Goal: Check status: Check status

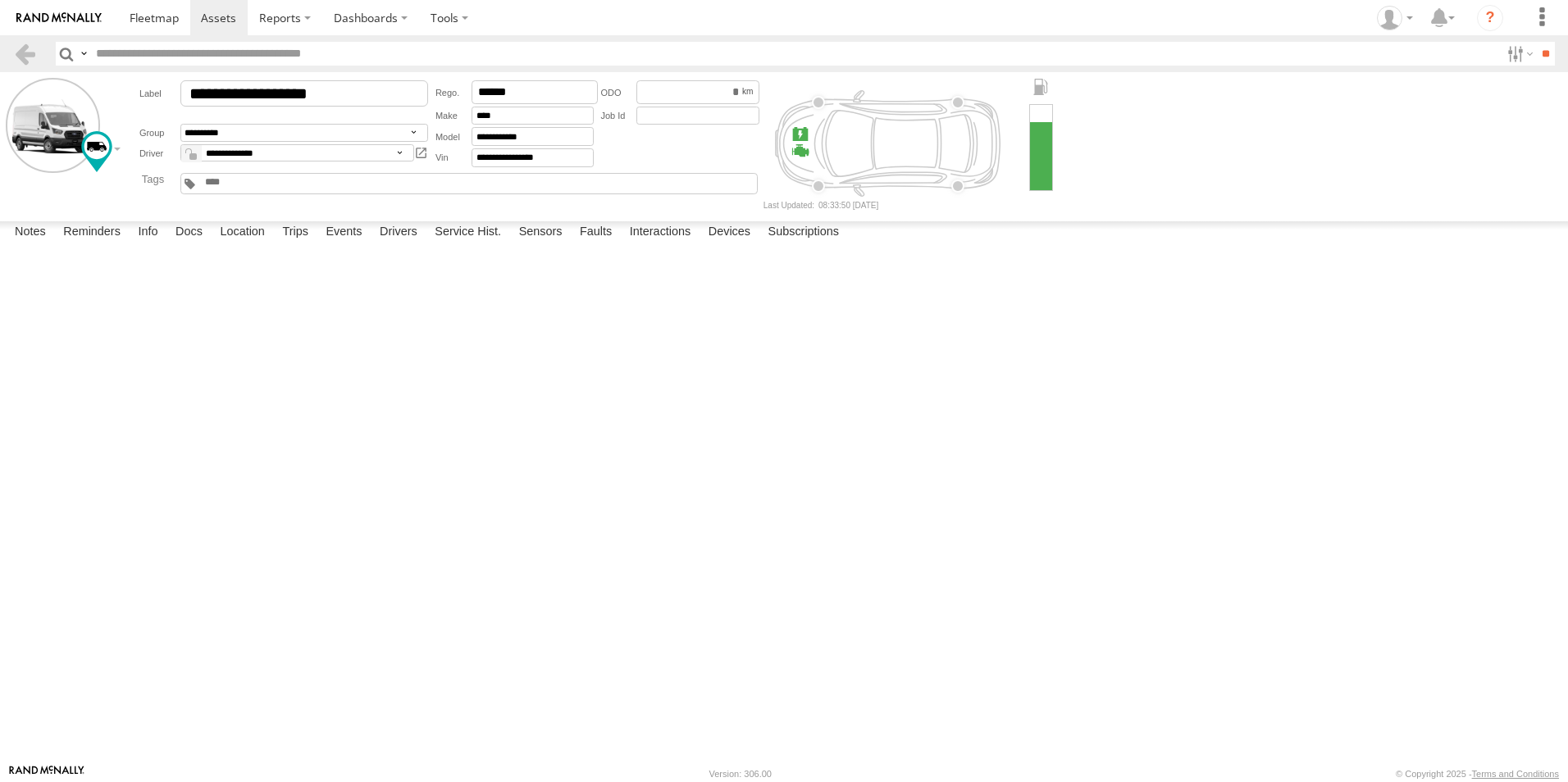
select select "*****"
click at [154, 16] on span at bounding box center [154, 17] width 49 height 15
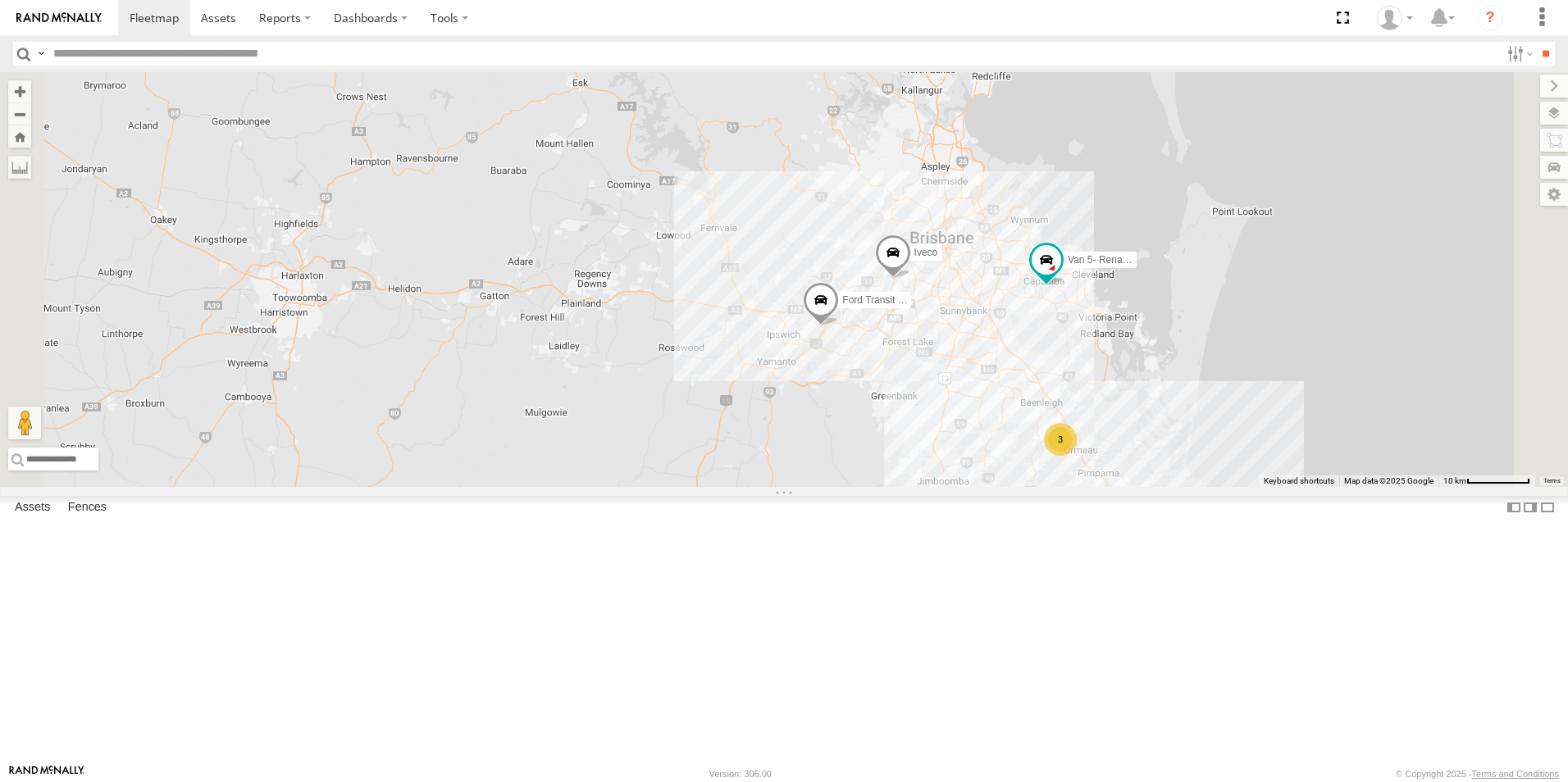
drag, startPoint x: 1060, startPoint y: 295, endPoint x: 1111, endPoint y: 461, distance: 173.7
click at [1109, 472] on div "Ford transit (Little) Ford Transit (New) Iveco Van 5- Renault Master - 052•LI8 3" at bounding box center [784, 279] width 1568 height 415
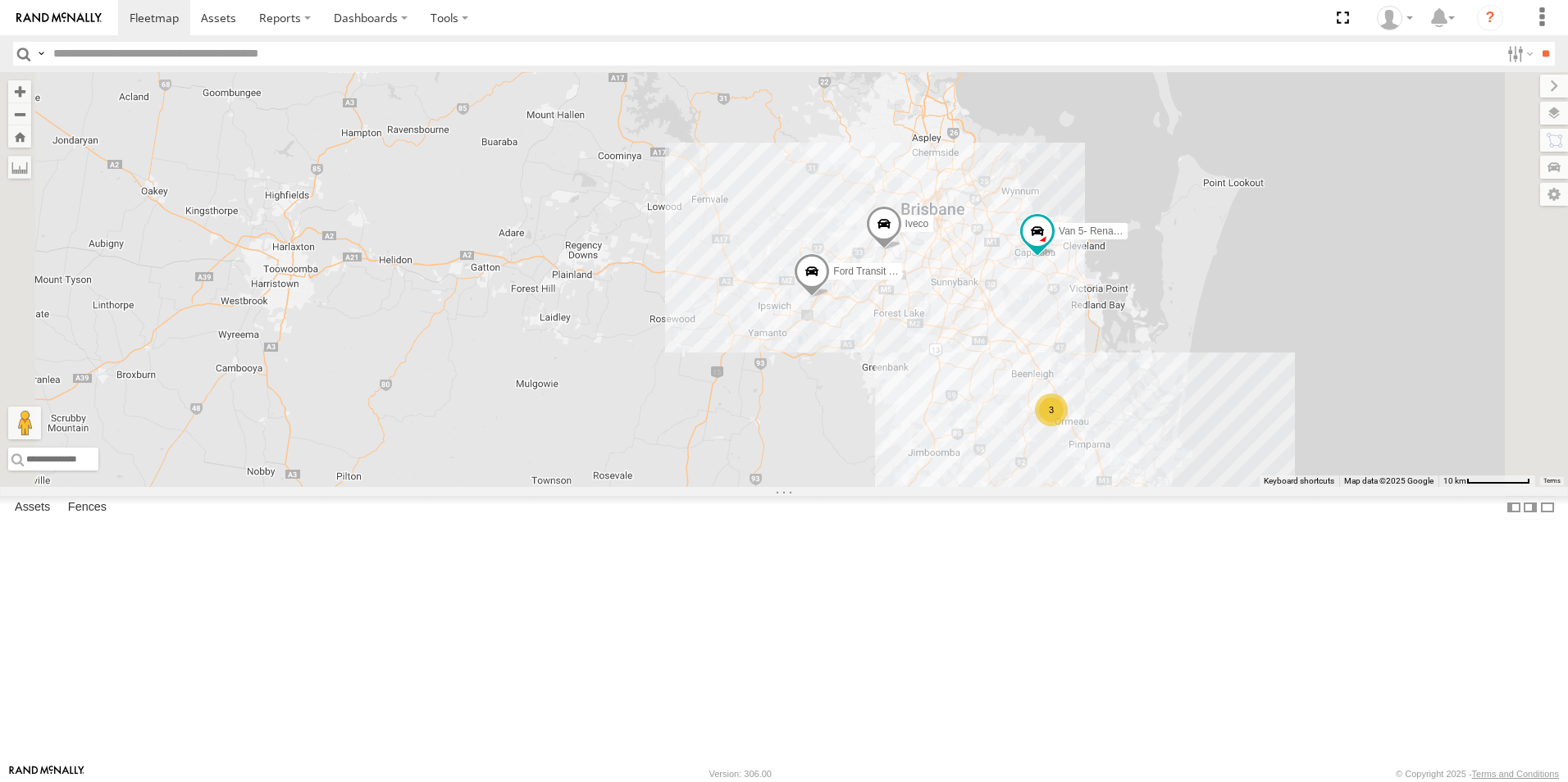
click at [0, 0] on div "Old Ford" at bounding box center [0, 0] width 0 height 0
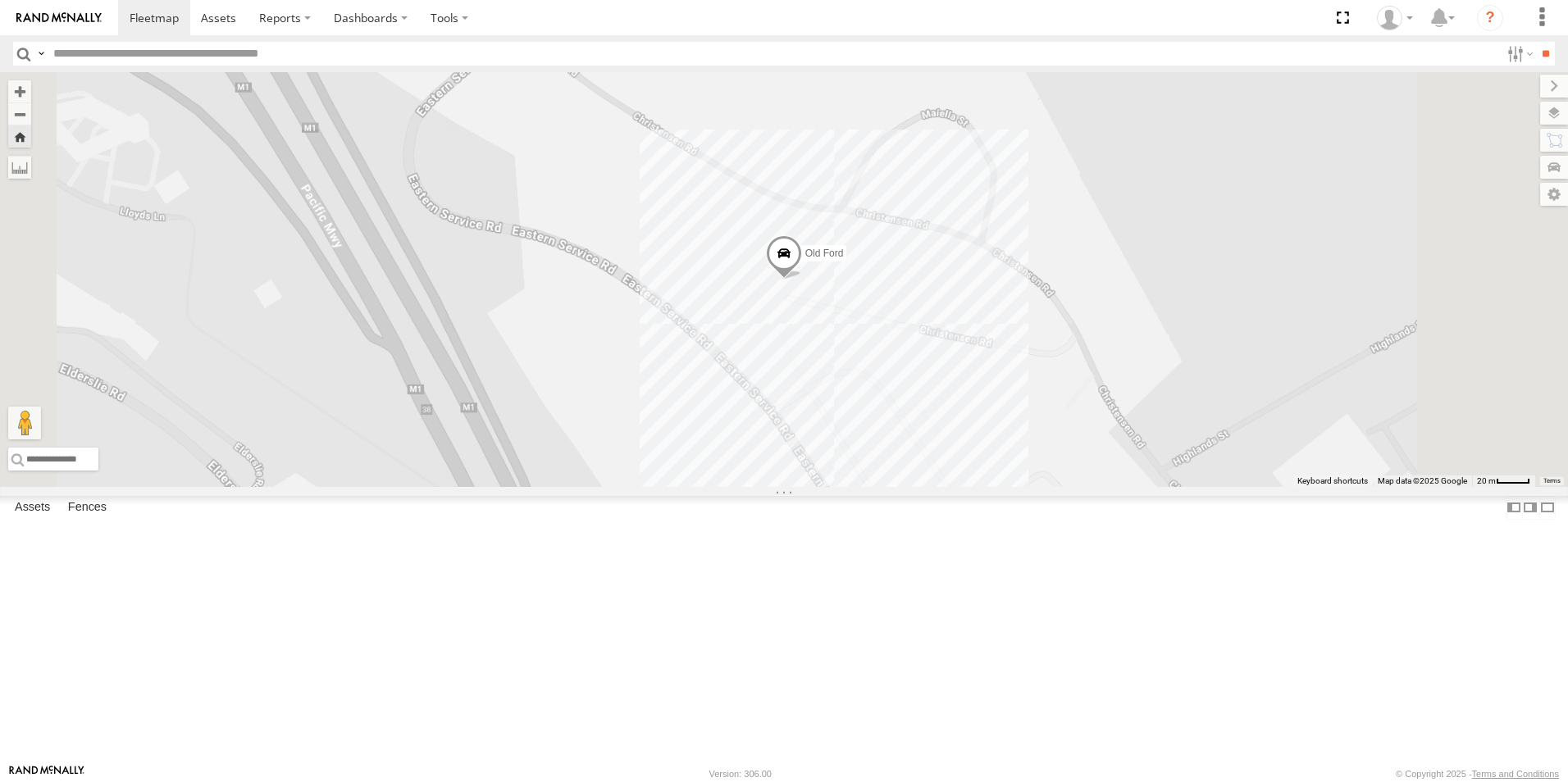
click at [0, 0] on span at bounding box center [0, 0] width 0 height 0
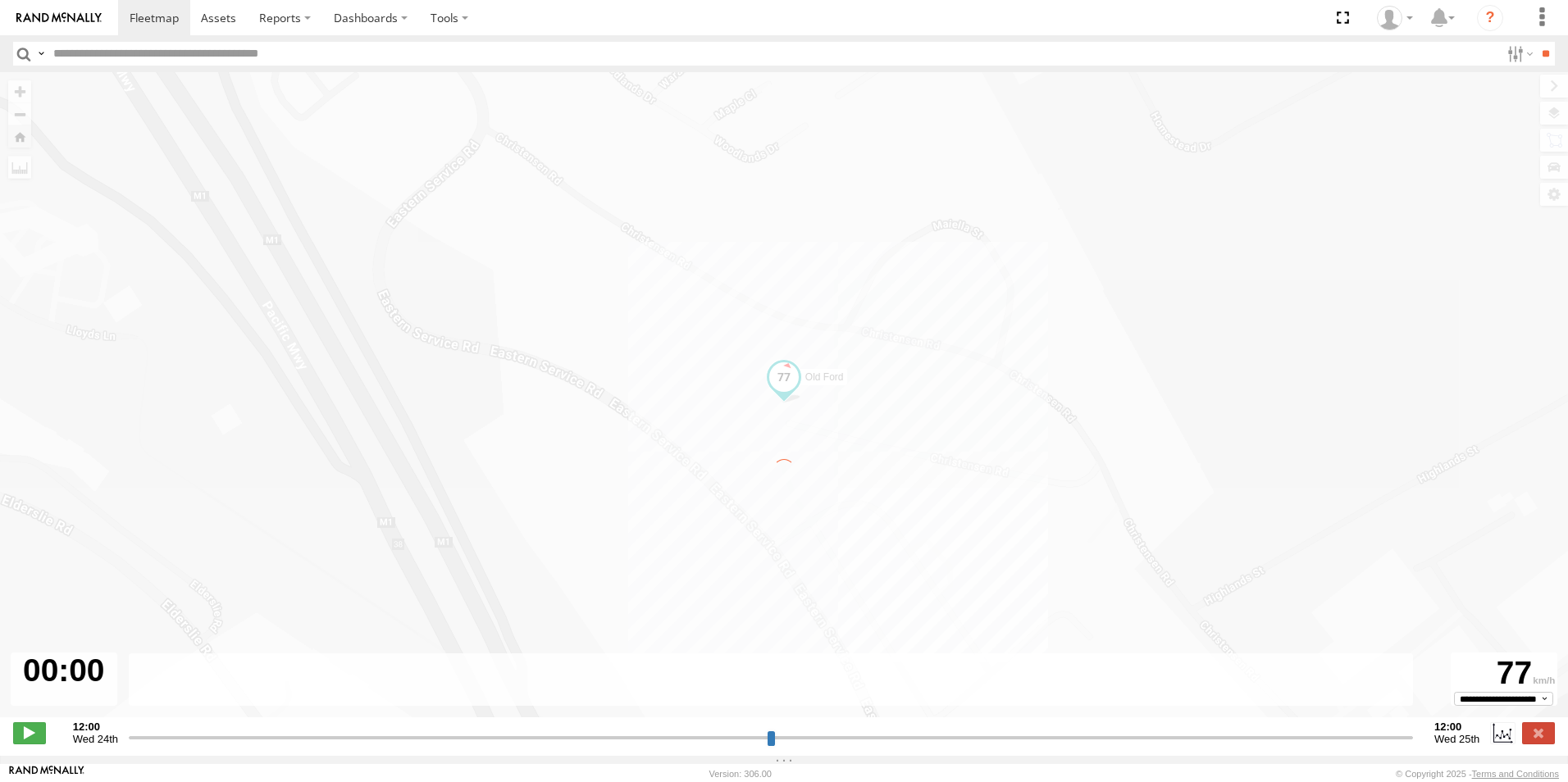
type input "**********"
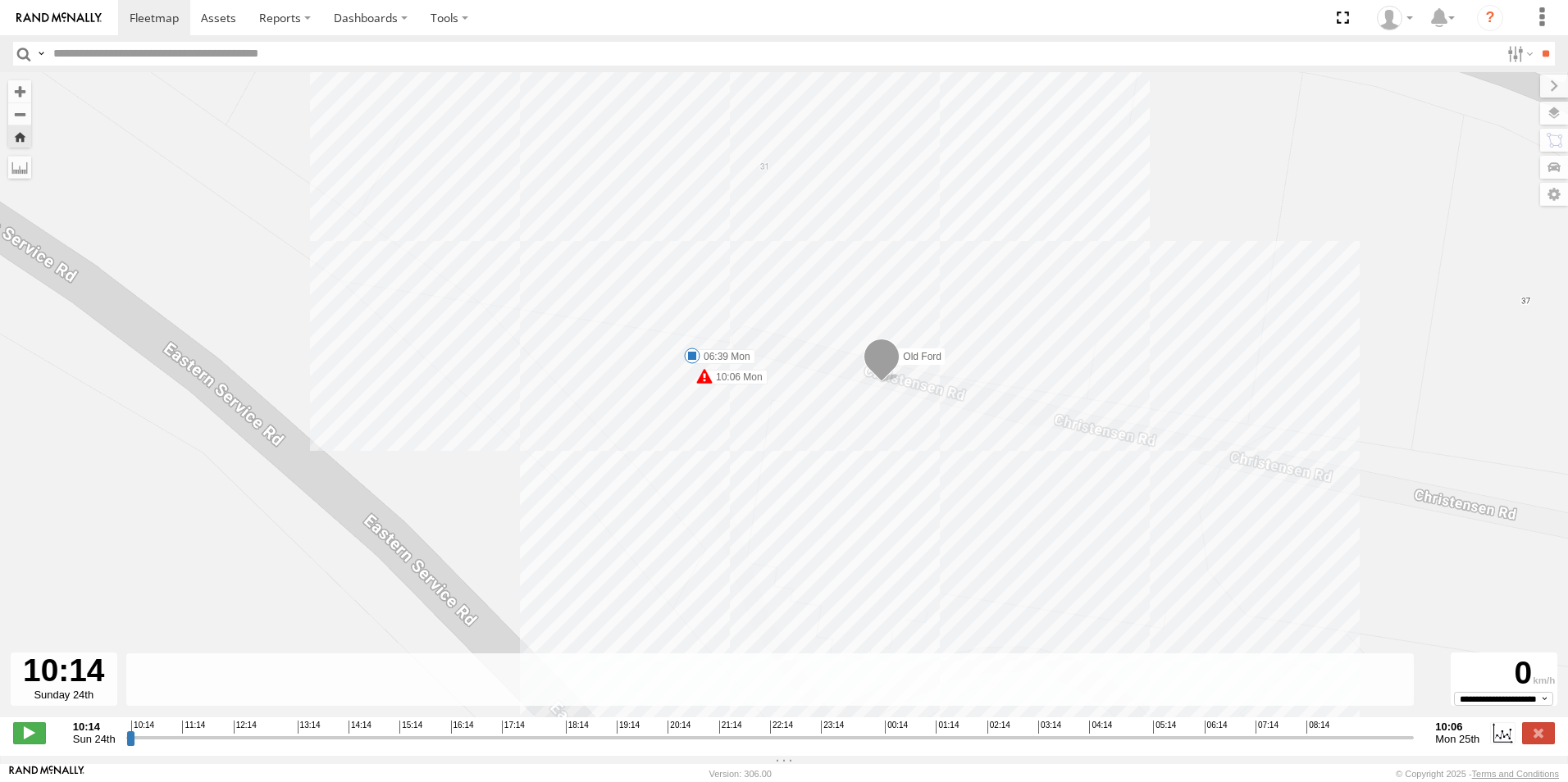
click at [715, 382] on label "10:06 Mon" at bounding box center [736, 377] width 64 height 14
click at [899, 442] on div "Old Ford 06:39 Mon 10:06 Mon Potential Roll Over 10:06 25/08/2025 North -27.738…" at bounding box center [784, 404] width 1568 height 663
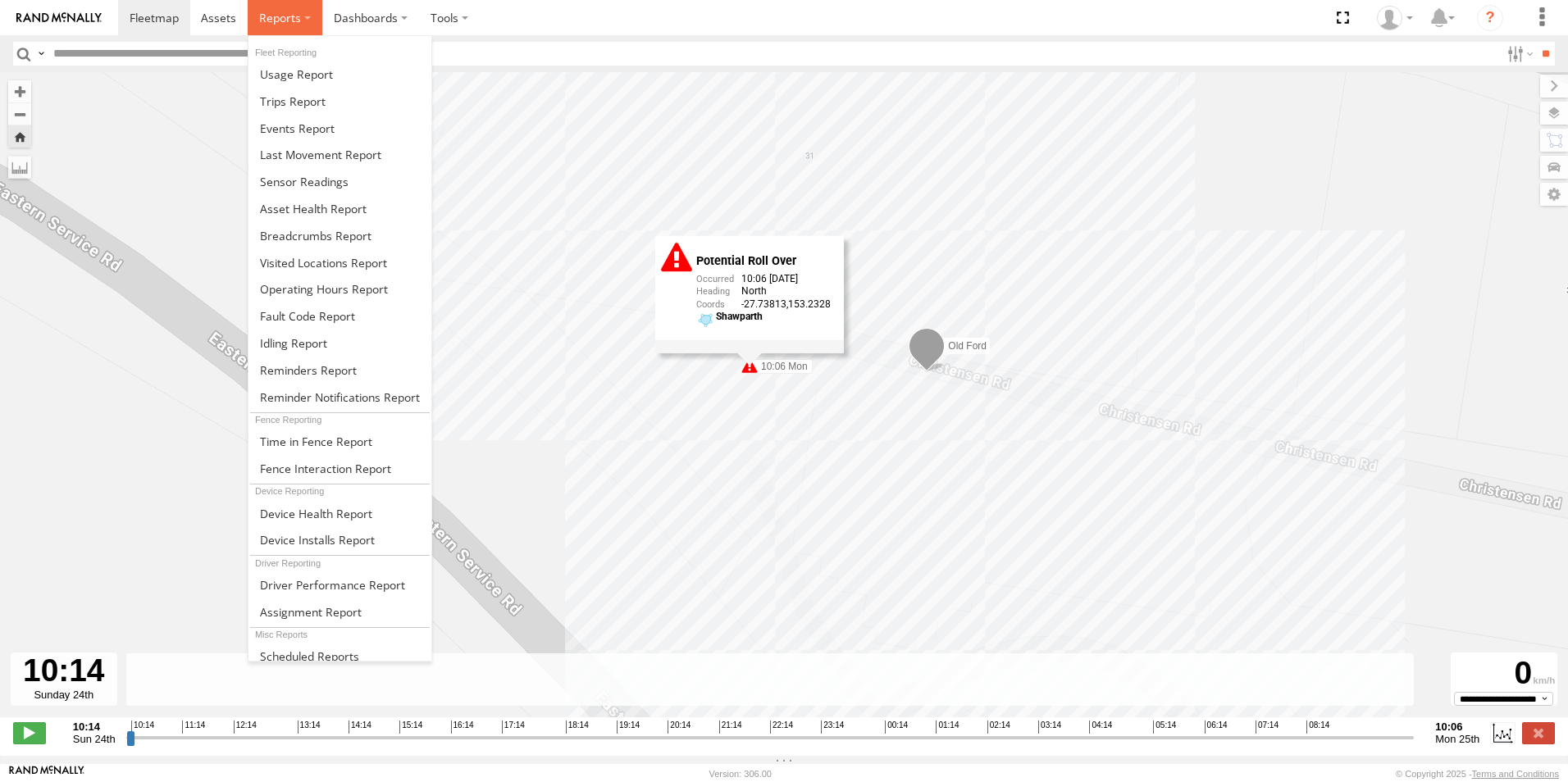
click at [267, 24] on span at bounding box center [279, 17] width 41 height 15
click at [308, 72] on span at bounding box center [297, 74] width 73 height 15
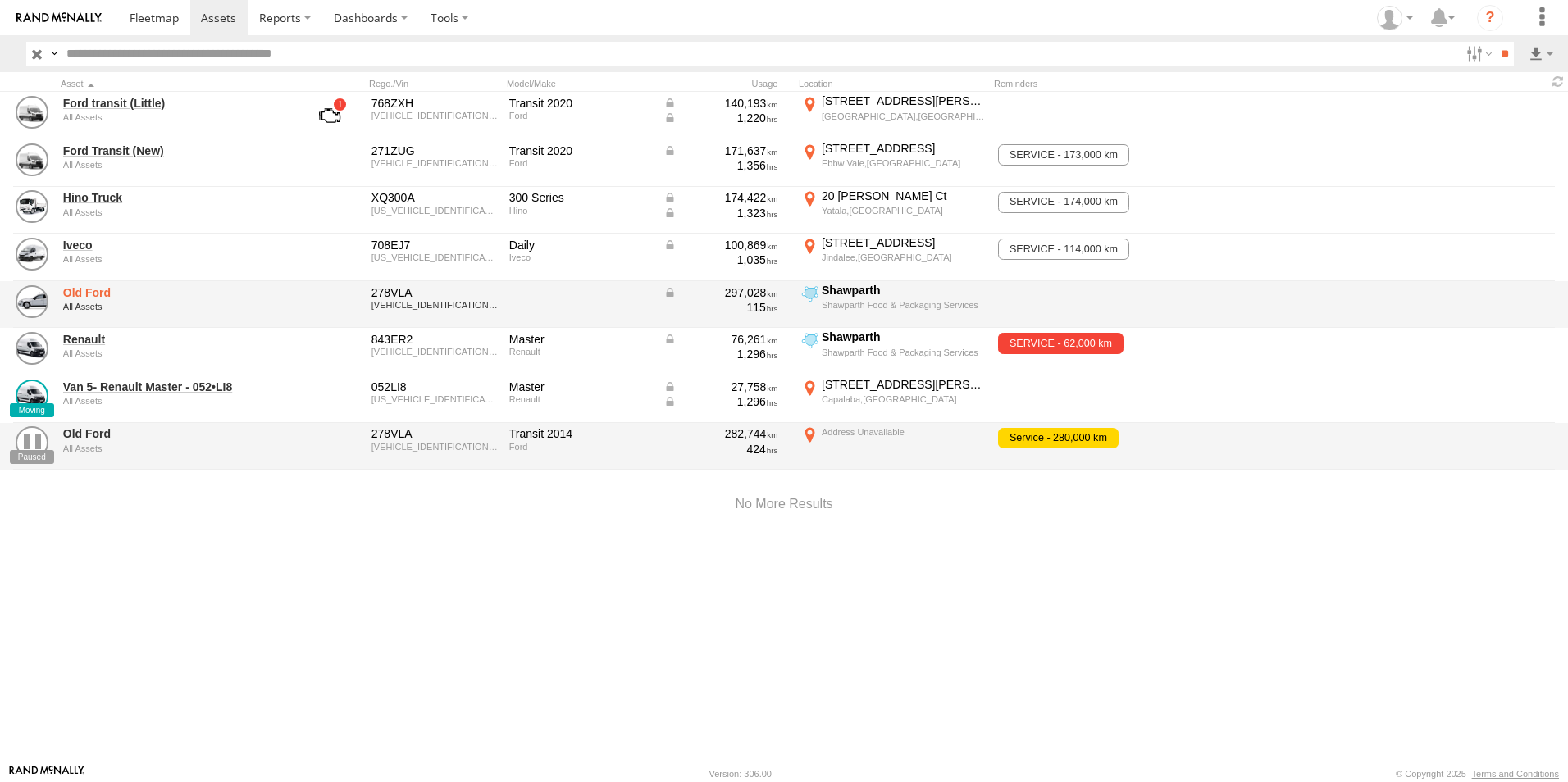
click at [71, 292] on link "Old Ford" at bounding box center [175, 292] width 224 height 14
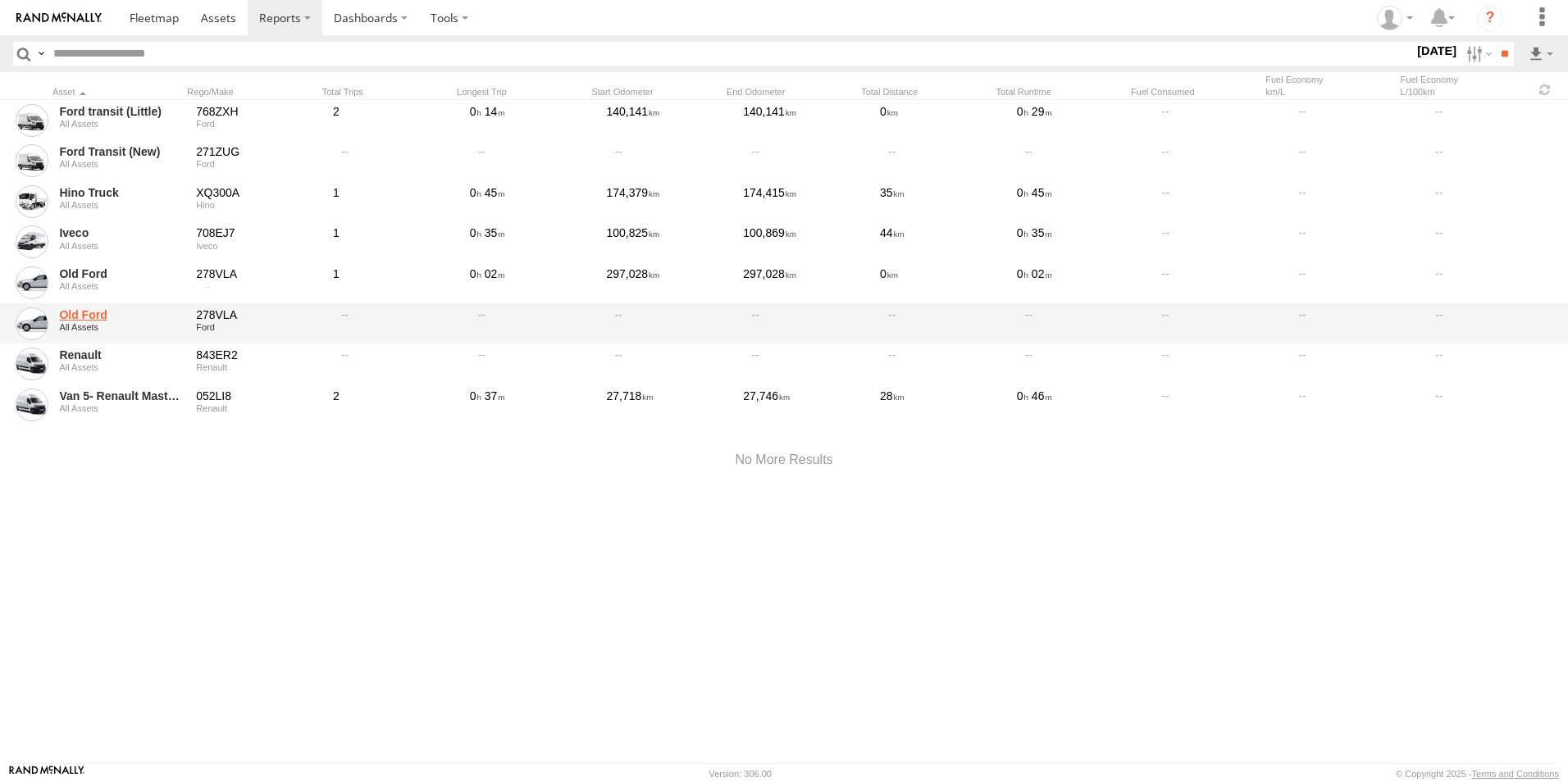
click at [80, 319] on link "Old Ford" at bounding box center [121, 314] width 125 height 14
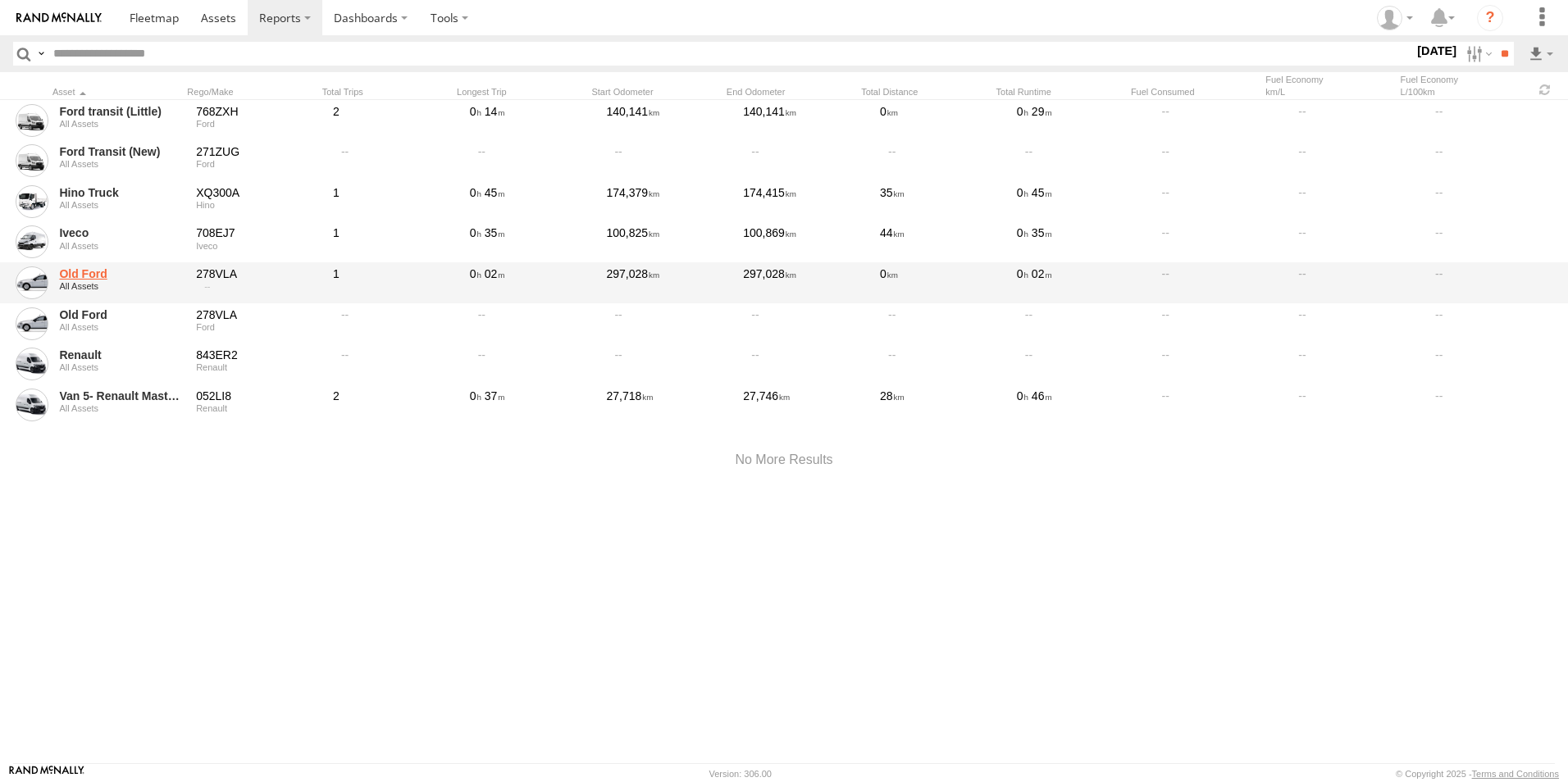
click at [97, 268] on link "Old Ford" at bounding box center [121, 274] width 125 height 14
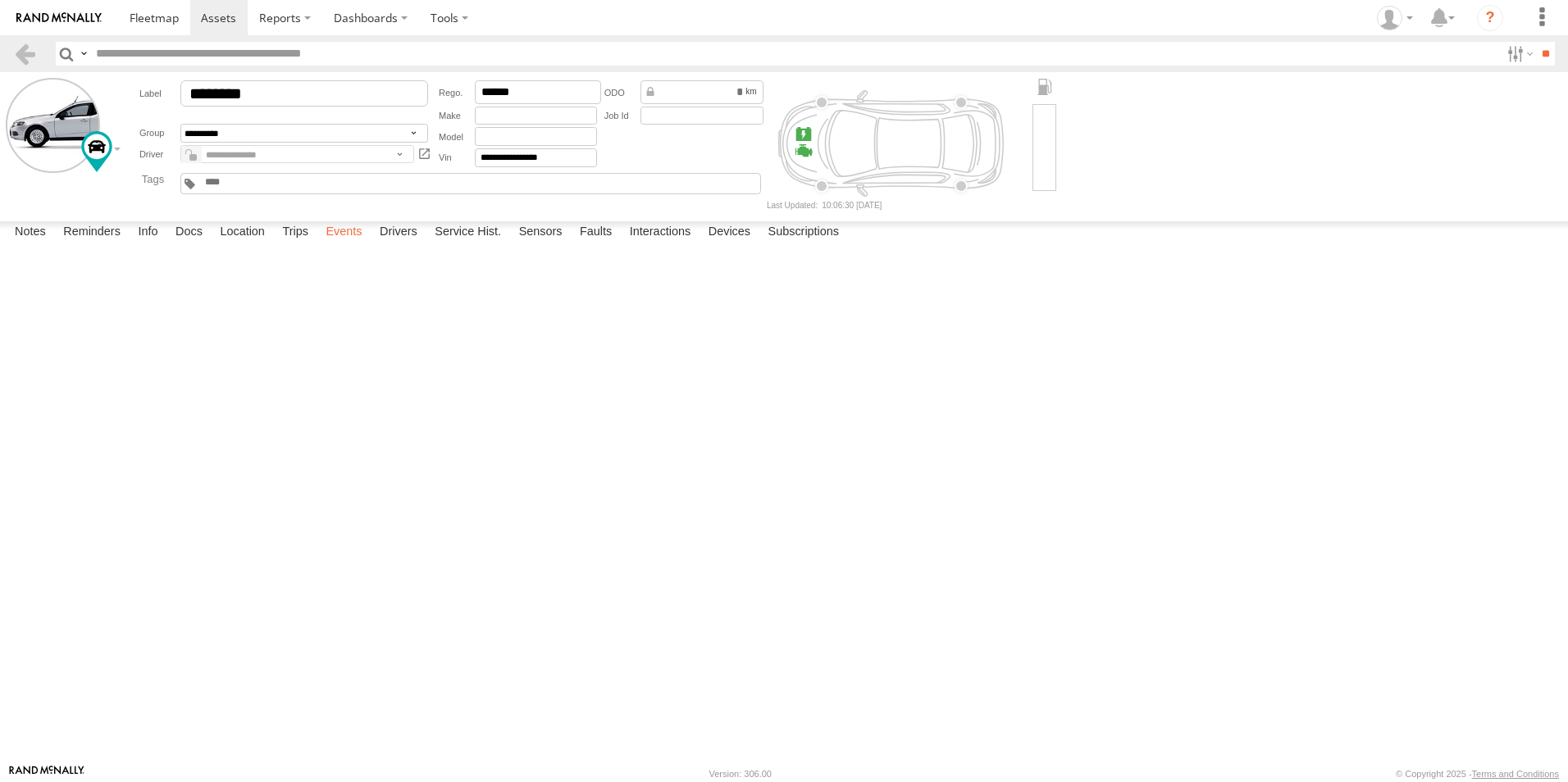
click at [347, 245] on label "Events" at bounding box center [344, 233] width 52 height 23
click at [164, 23] on span at bounding box center [154, 17] width 49 height 15
